Goal: Transaction & Acquisition: Subscribe to service/newsletter

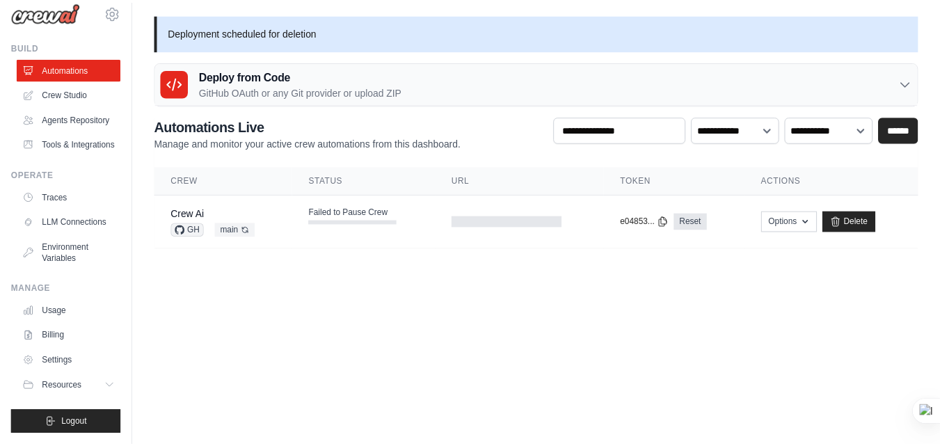
scroll to position [51, 0]
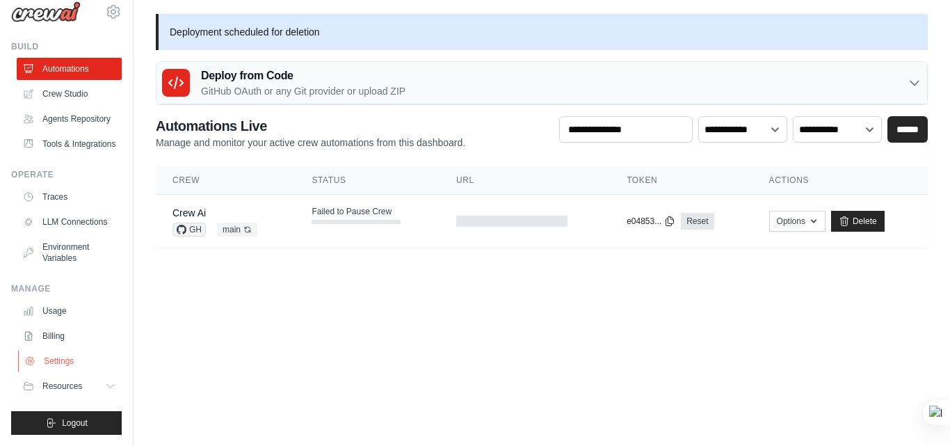
click at [56, 356] on link "Settings" at bounding box center [70, 361] width 105 height 22
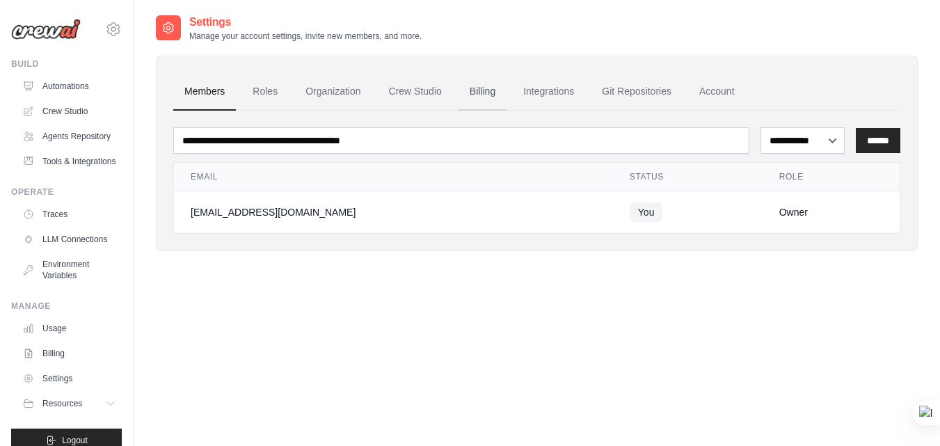
click at [481, 88] on link "Billing" at bounding box center [482, 92] width 48 height 38
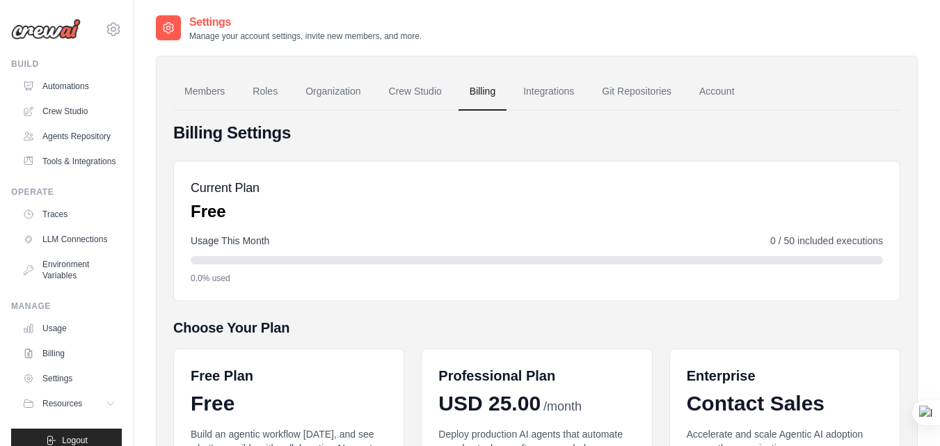
scroll to position [230, 0]
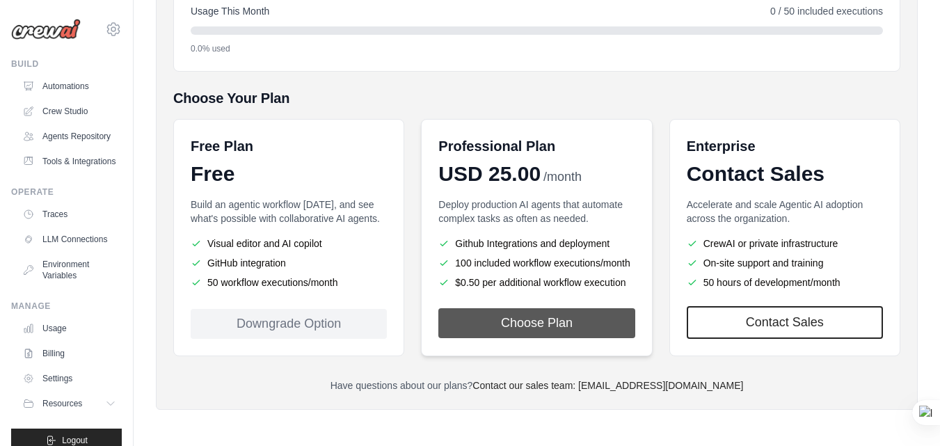
click at [552, 323] on button "Choose Plan" at bounding box center [536, 323] width 196 height 30
click at [514, 320] on button "Choose Plan" at bounding box center [536, 323] width 196 height 30
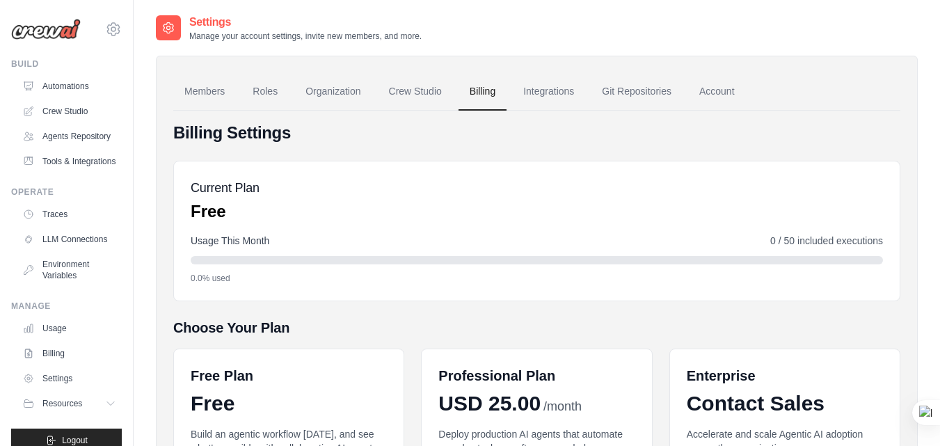
click at [800, 25] on div "Settings Manage your account settings, invite new members, and more." at bounding box center [537, 28] width 762 height 28
click at [432, 273] on div "0.0% used" at bounding box center [537, 278] width 692 height 11
